Goal: Information Seeking & Learning: Learn about a topic

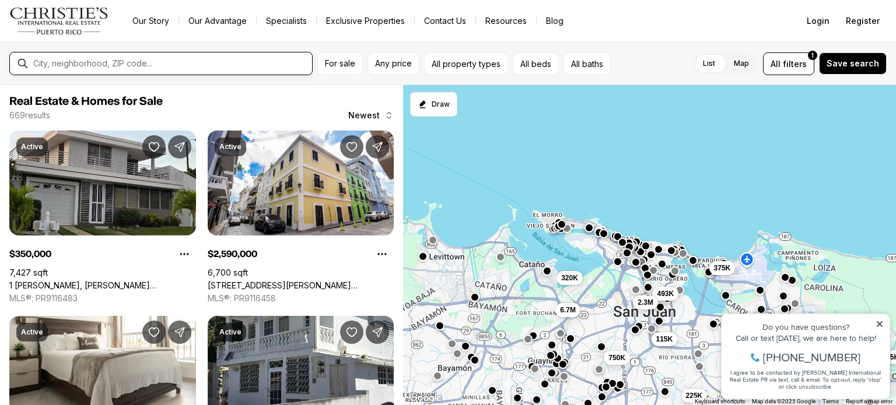
click at [89, 68] on input "text" at bounding box center [170, 63] width 274 height 9
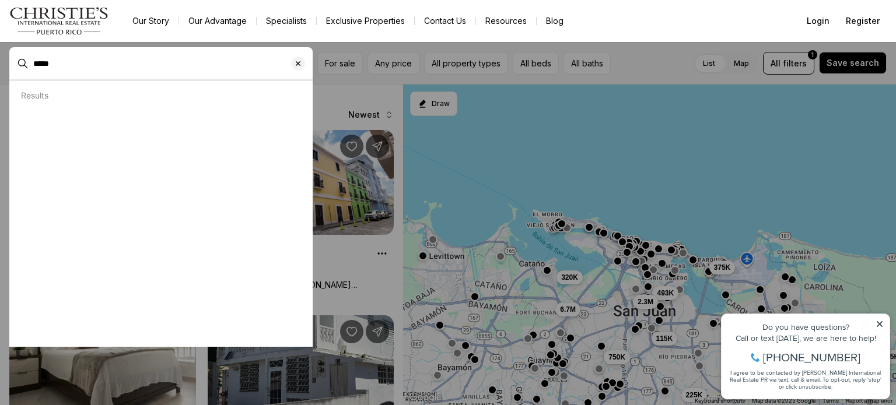
type input "*****"
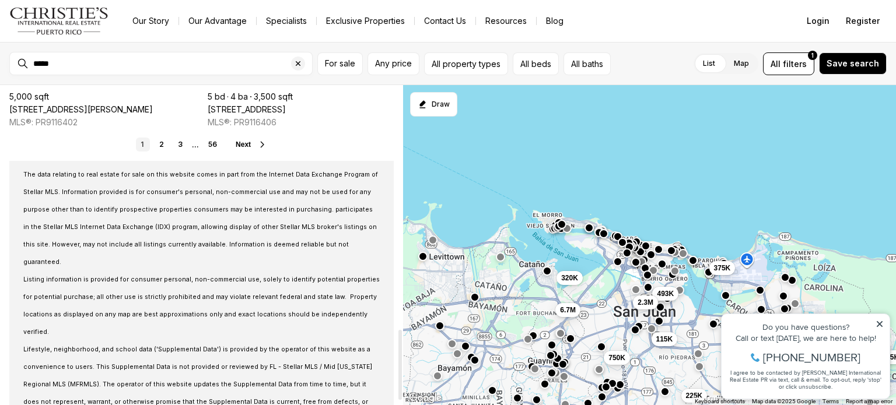
scroll to position [1137, 0]
